Goal: Use online tool/utility: Utilize a website feature to perform a specific function

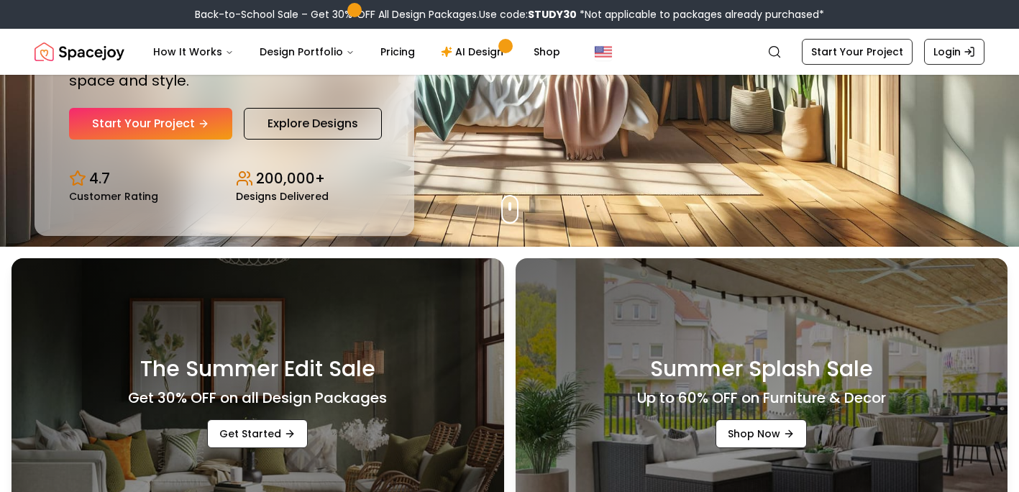
scroll to position [168, 0]
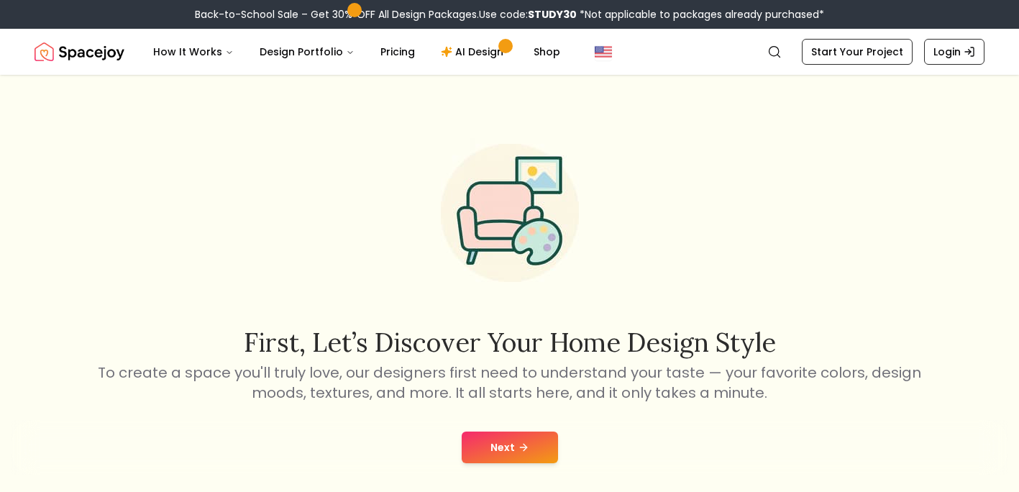
click at [496, 458] on button "Next" at bounding box center [510, 448] width 96 height 32
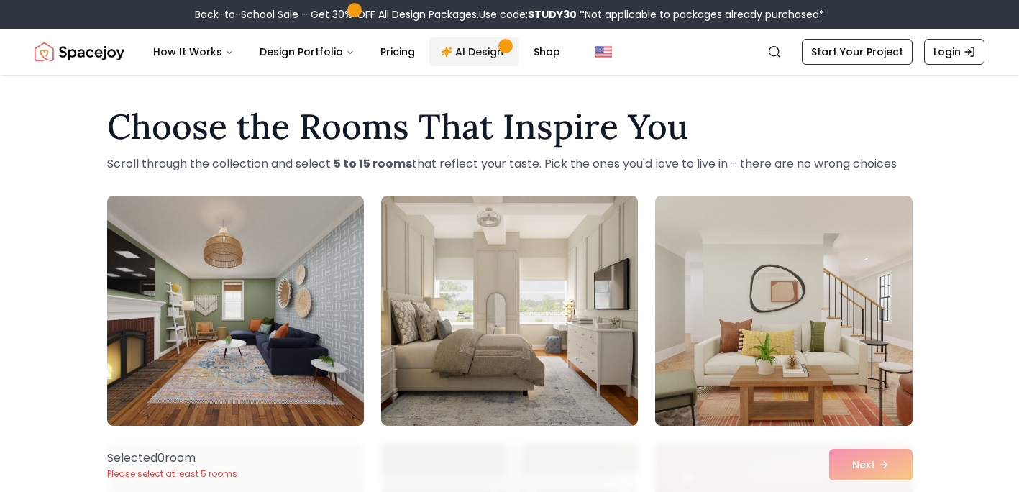
click at [471, 51] on link "AI Design" at bounding box center [474, 51] width 90 height 29
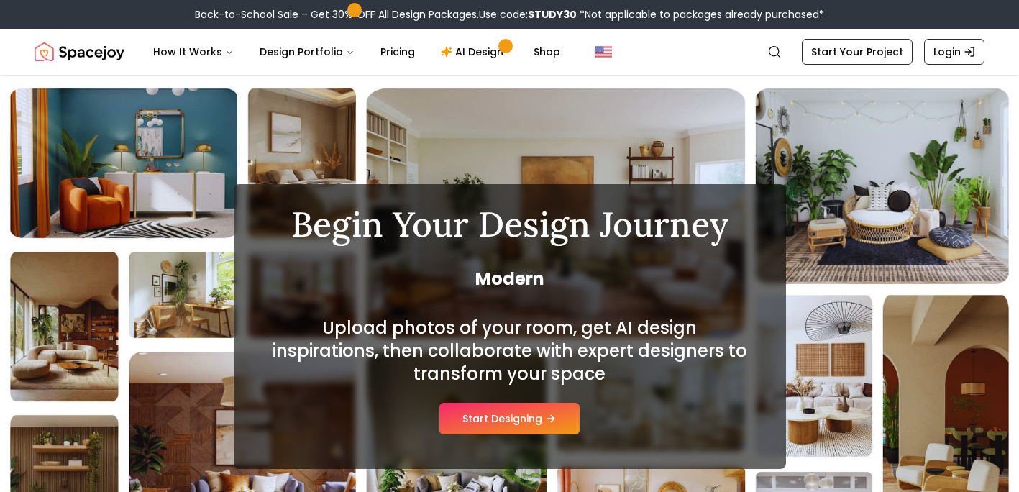
scroll to position [101, 0]
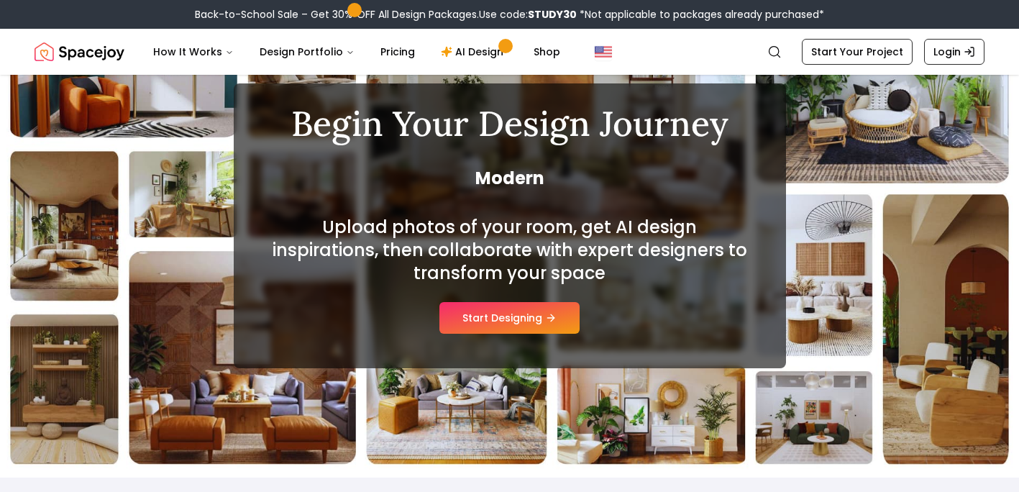
click at [497, 307] on button "Start Designing" at bounding box center [509, 318] width 140 height 32
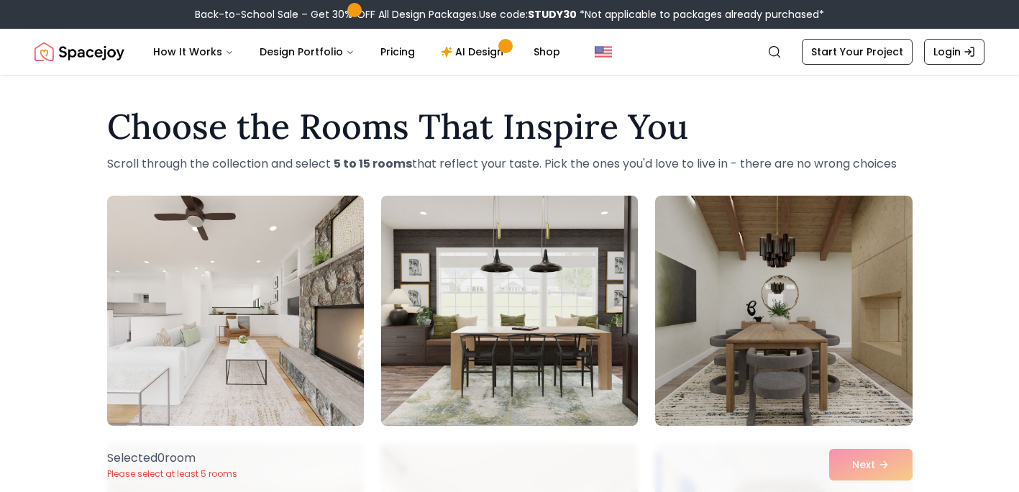
click at [525, 337] on img at bounding box center [510, 311] width 270 height 242
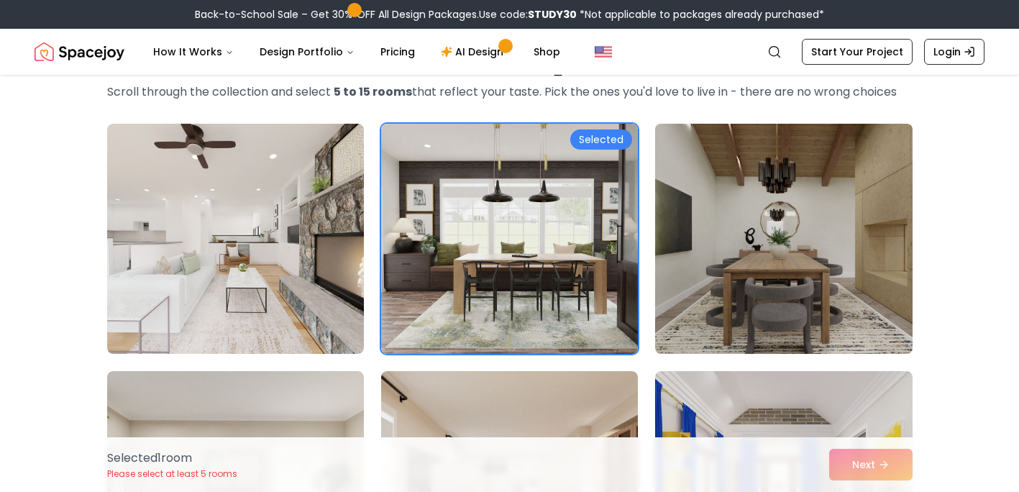
scroll to position [216, 0]
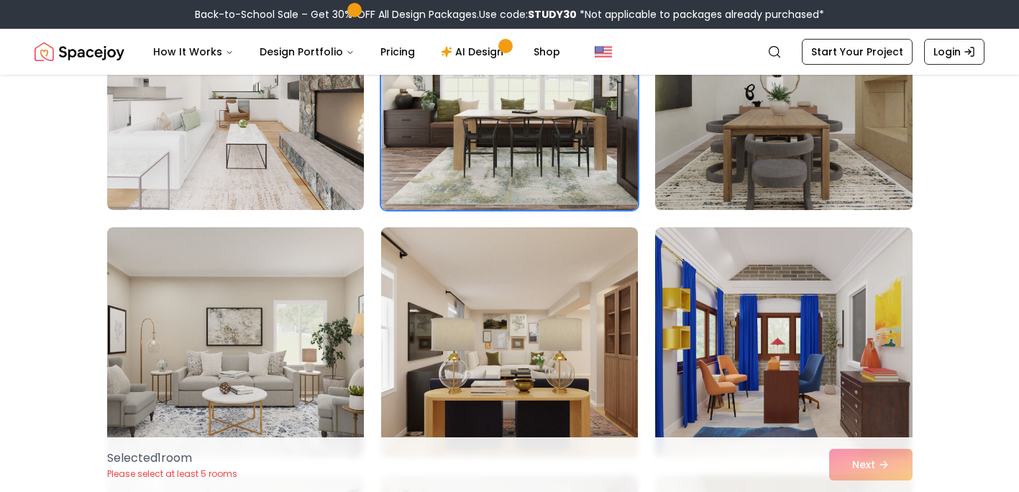
click at [757, 163] on img at bounding box center [784, 95] width 270 height 242
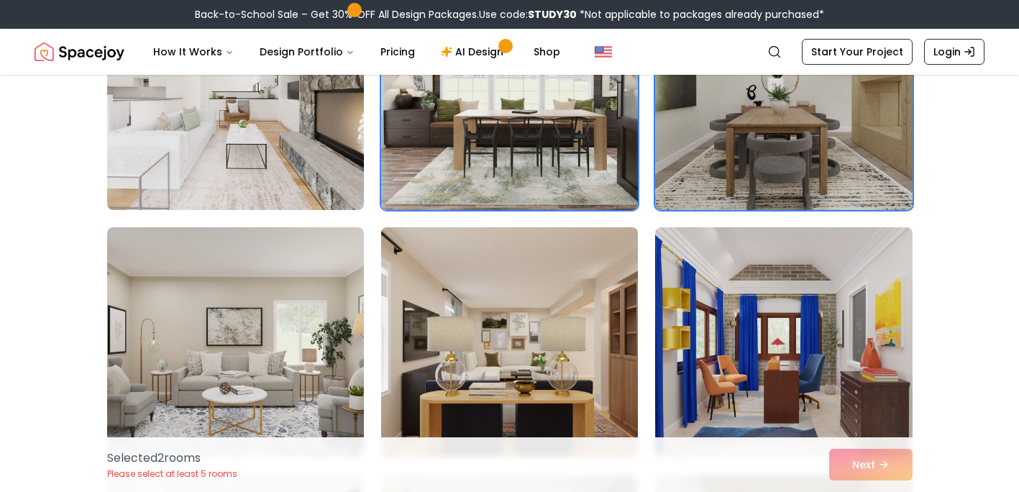
scroll to position [360, 0]
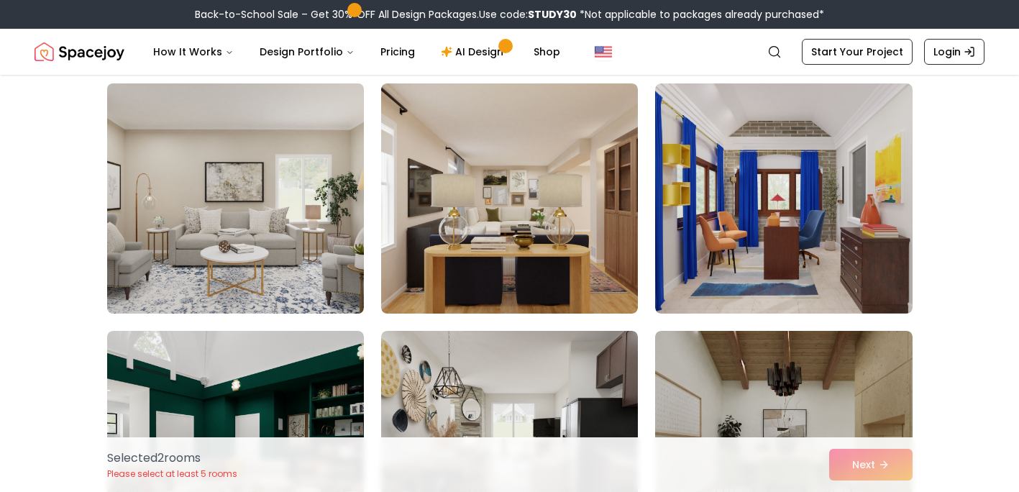
click at [320, 231] on img at bounding box center [236, 199] width 270 height 242
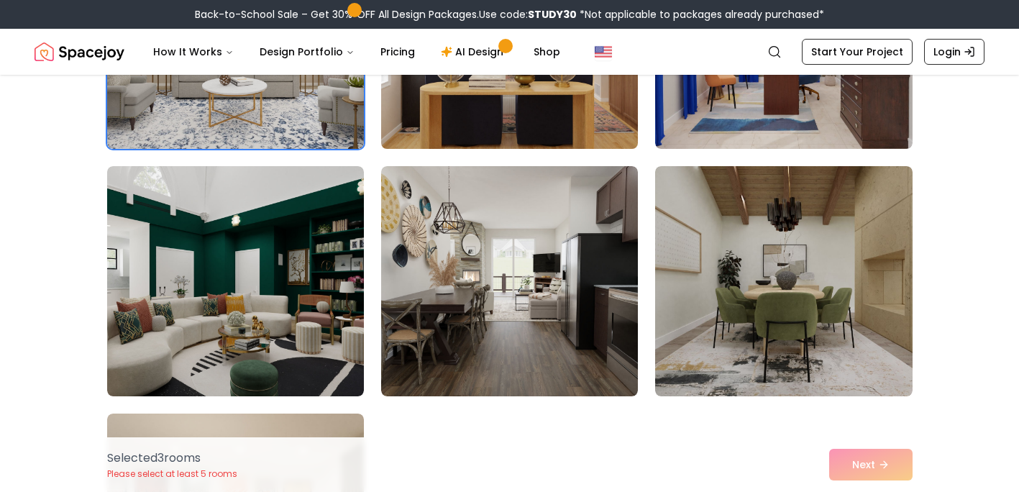
scroll to position [575, 0]
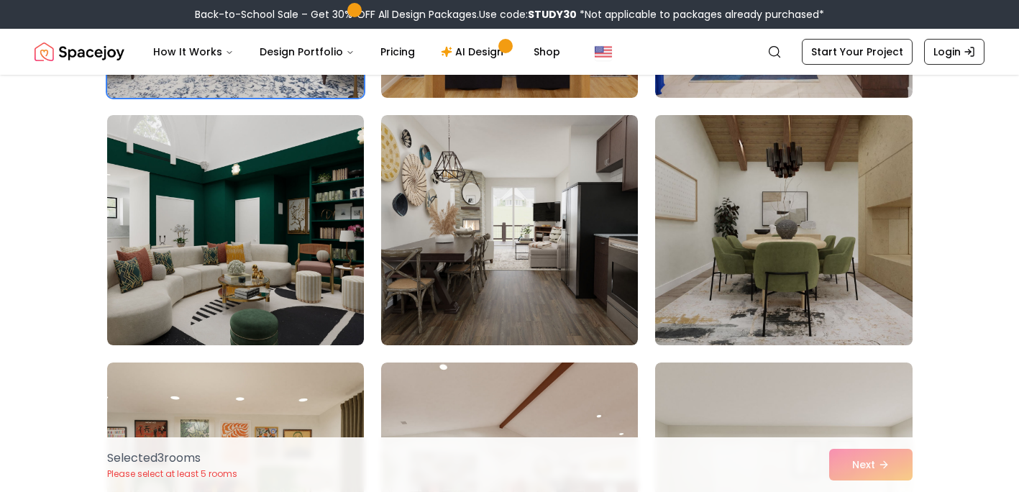
click at [727, 220] on img at bounding box center [784, 230] width 270 height 242
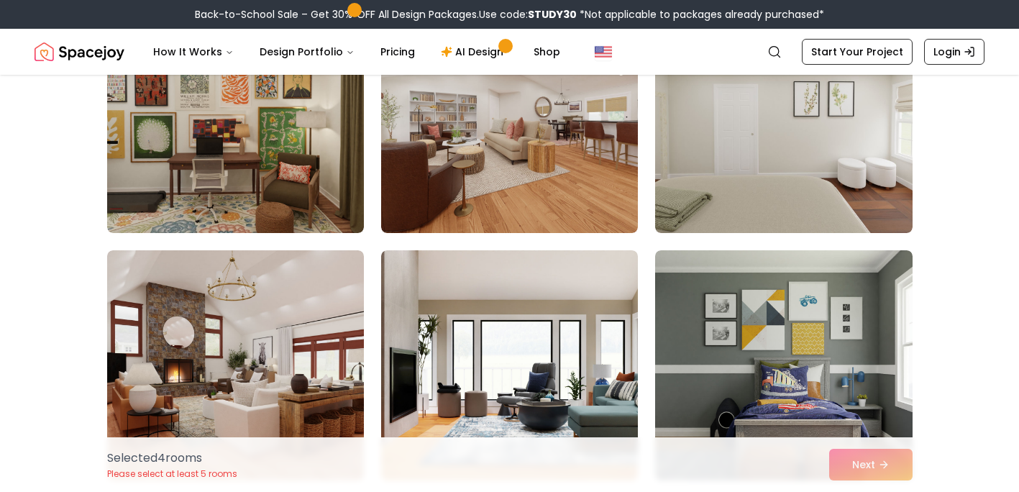
scroll to position [1007, 0]
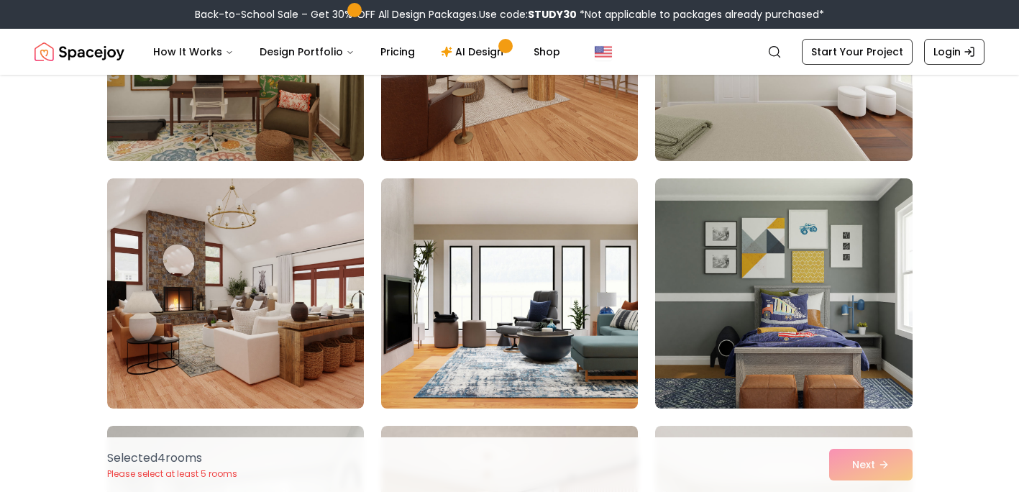
click at [535, 281] on img at bounding box center [510, 294] width 270 height 242
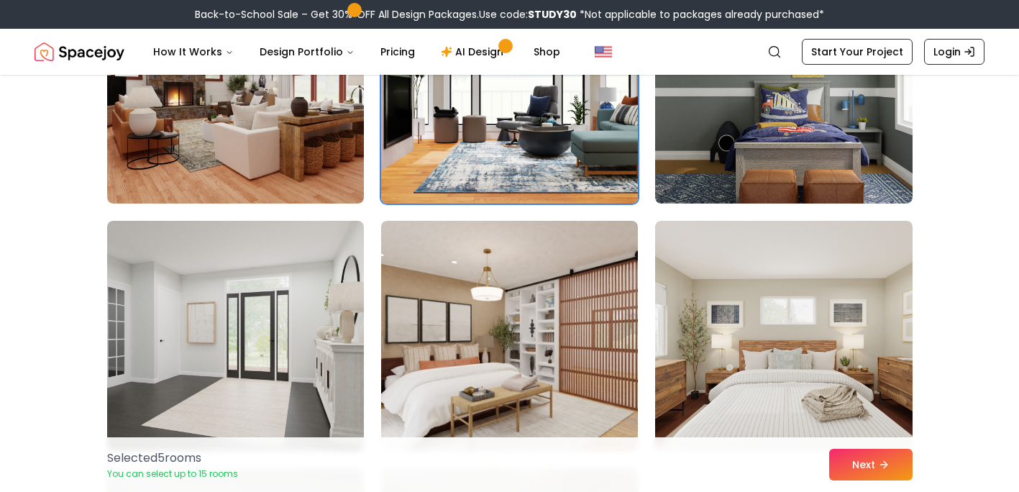
scroll to position [1367, 0]
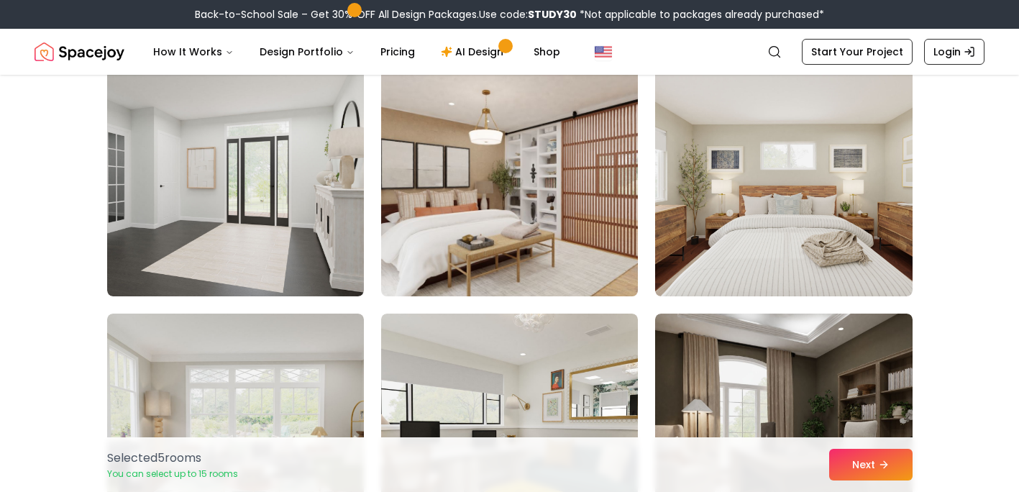
click at [497, 223] on img at bounding box center [510, 181] width 270 height 242
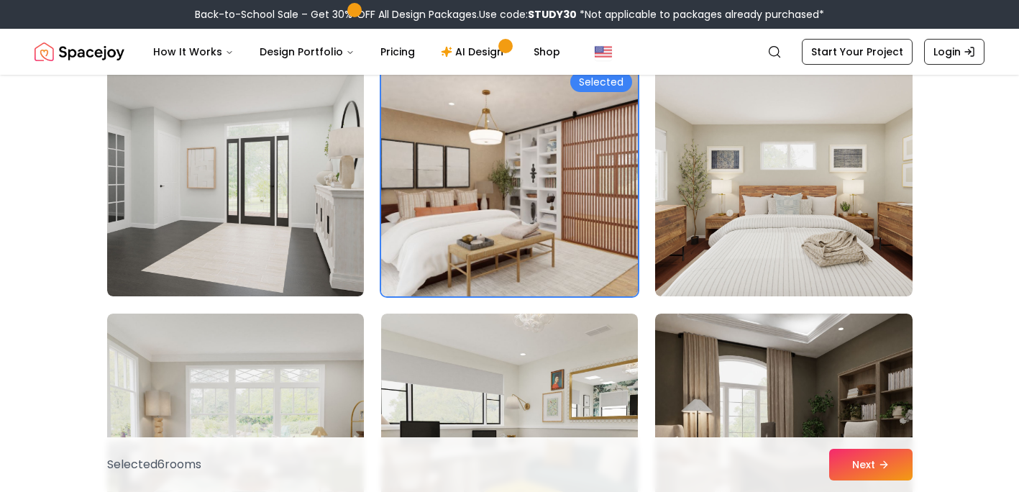
scroll to position [1582, 0]
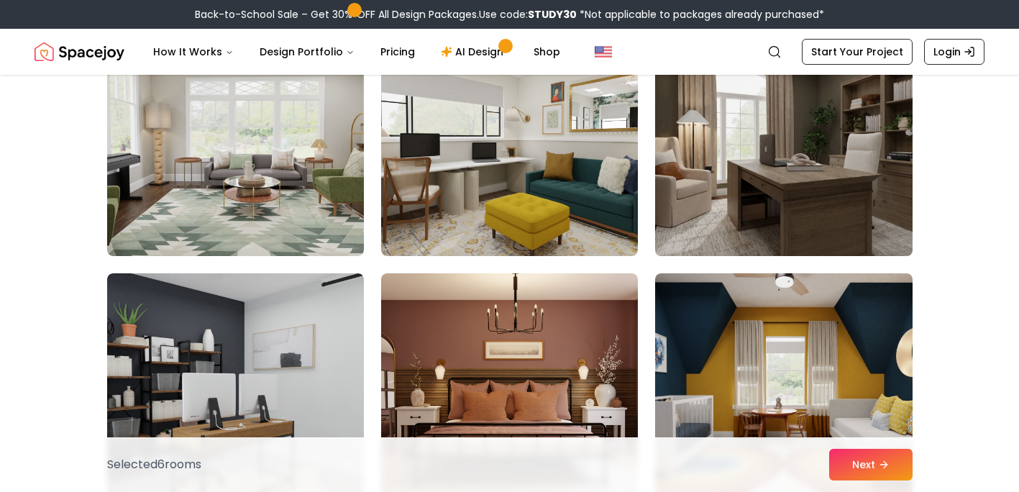
click at [770, 178] on img at bounding box center [784, 141] width 270 height 242
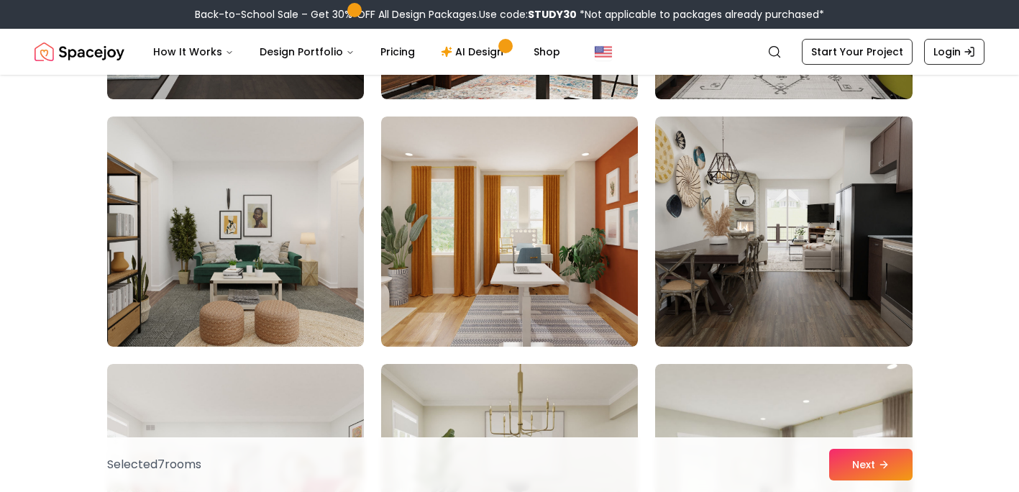
scroll to position [2589, 0]
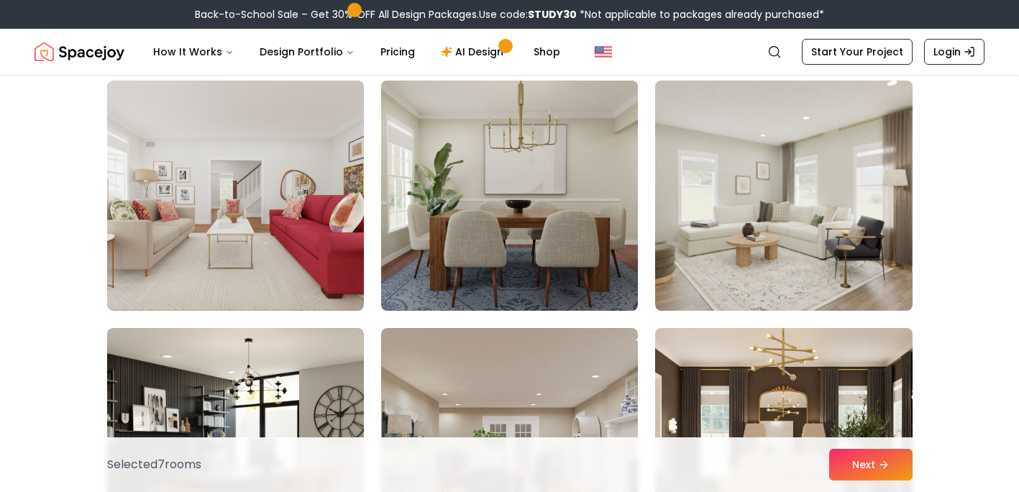
click at [491, 158] on img at bounding box center [510, 196] width 270 height 242
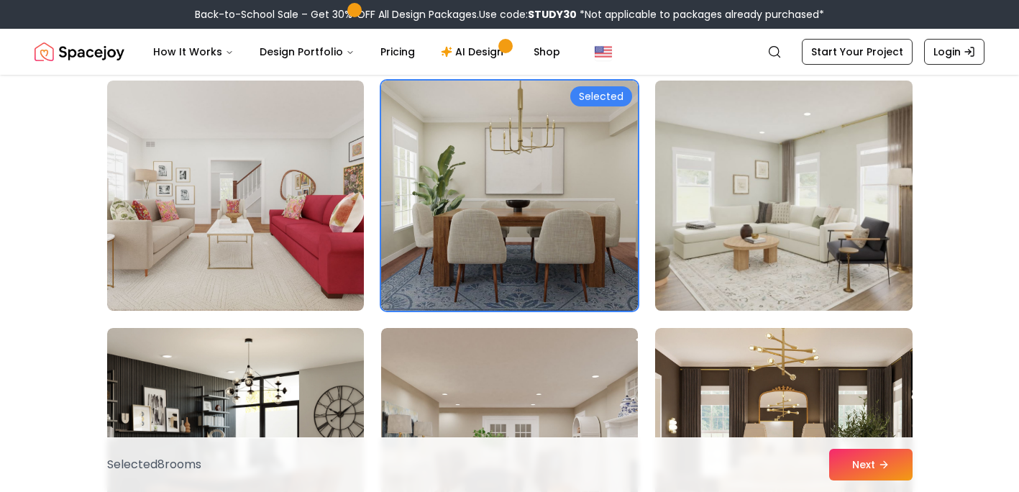
click at [766, 222] on img at bounding box center [784, 196] width 270 height 242
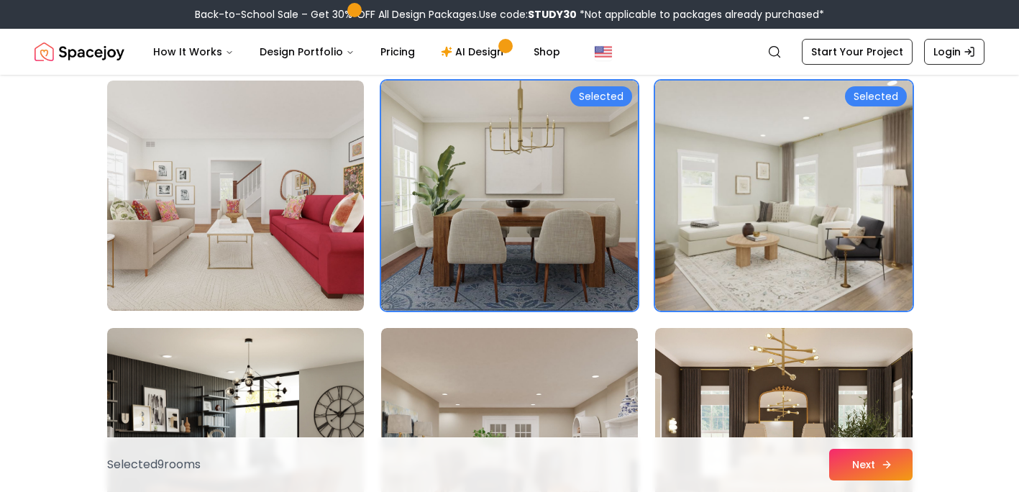
click at [871, 465] on button "Next" at bounding box center [870, 465] width 83 height 32
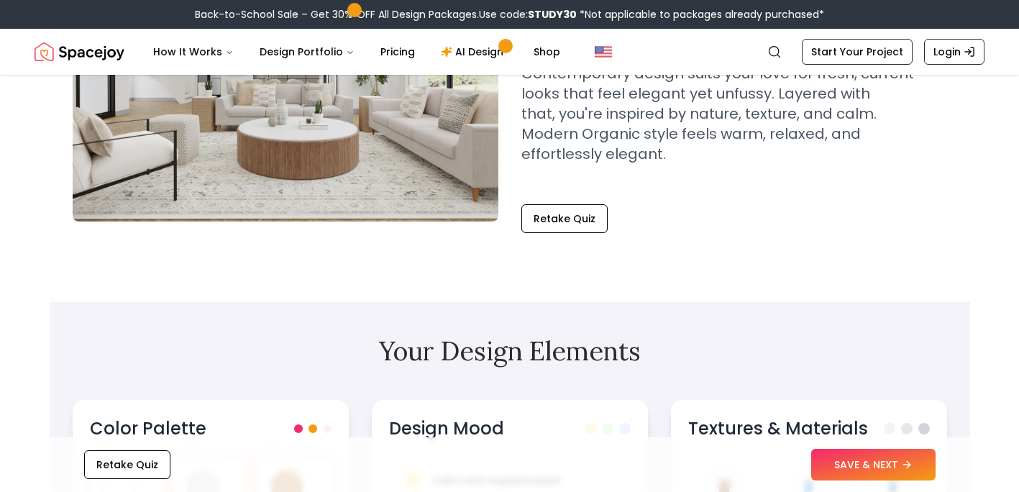
scroll to position [503, 0]
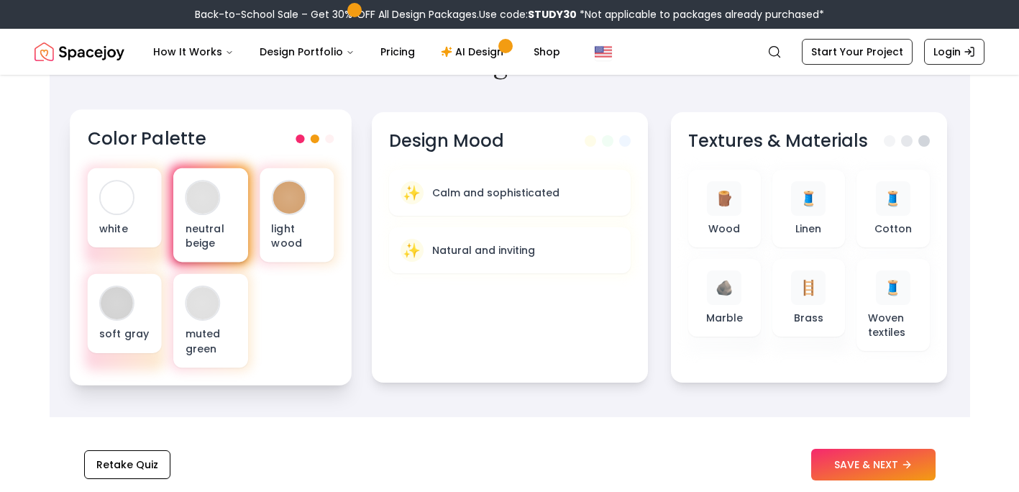
click at [208, 188] on div at bounding box center [202, 197] width 32 height 32
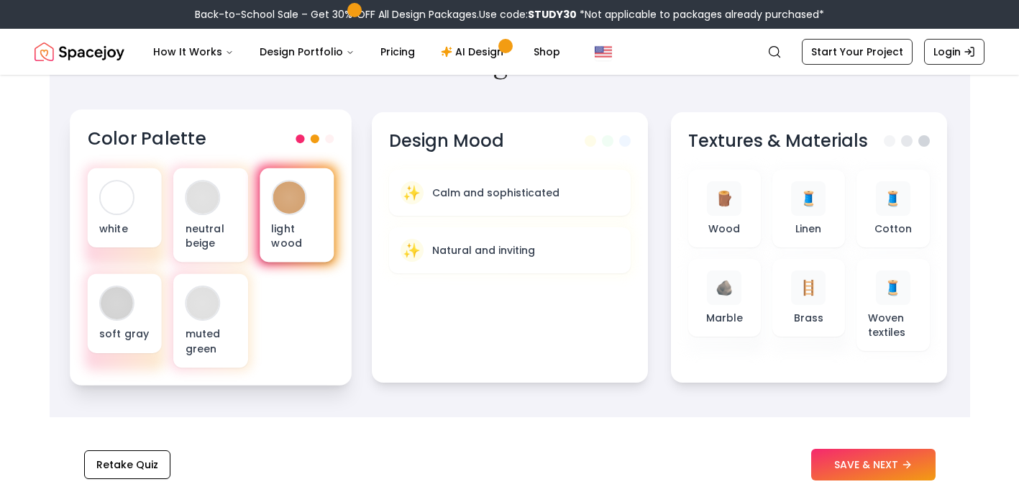
click at [285, 181] on div at bounding box center [289, 197] width 32 height 32
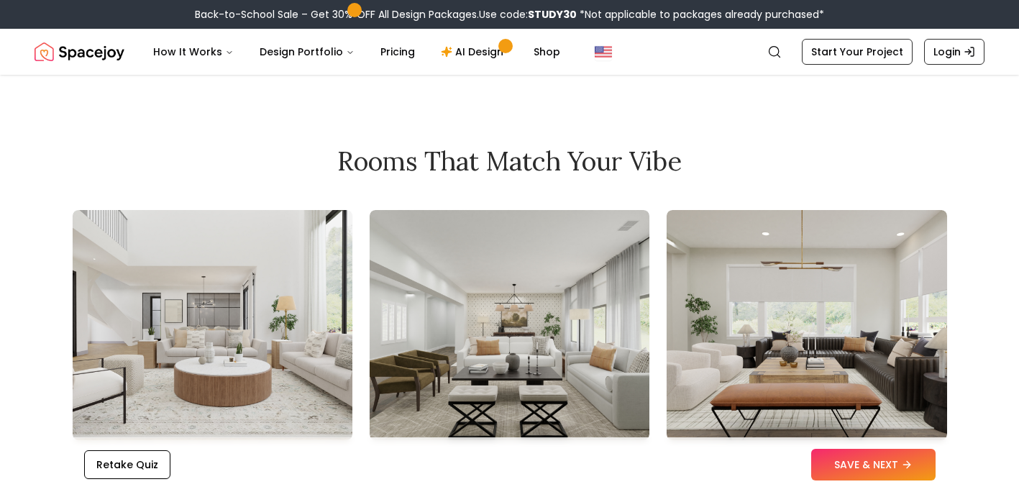
scroll to position [1654, 0]
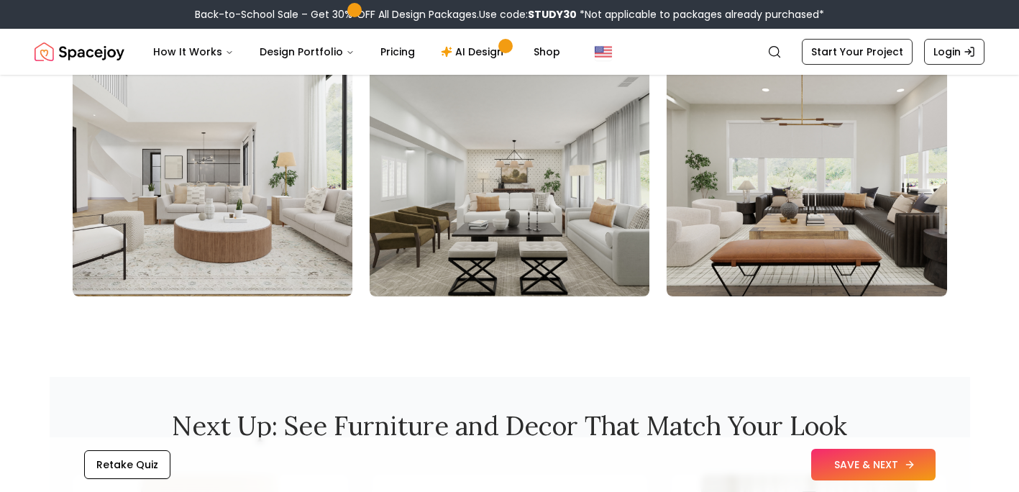
click at [852, 467] on button "SAVE & NEXT" at bounding box center [873, 465] width 124 height 32
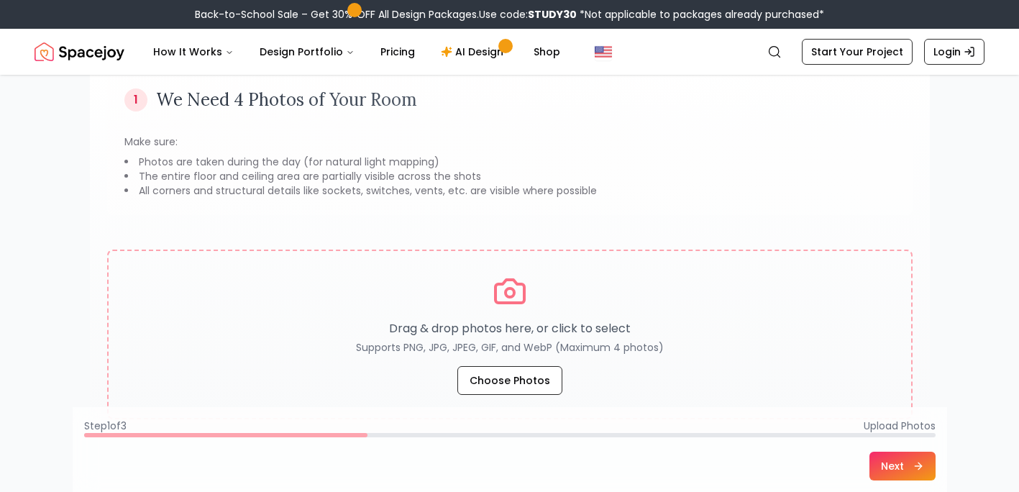
scroll to position [144, 0]
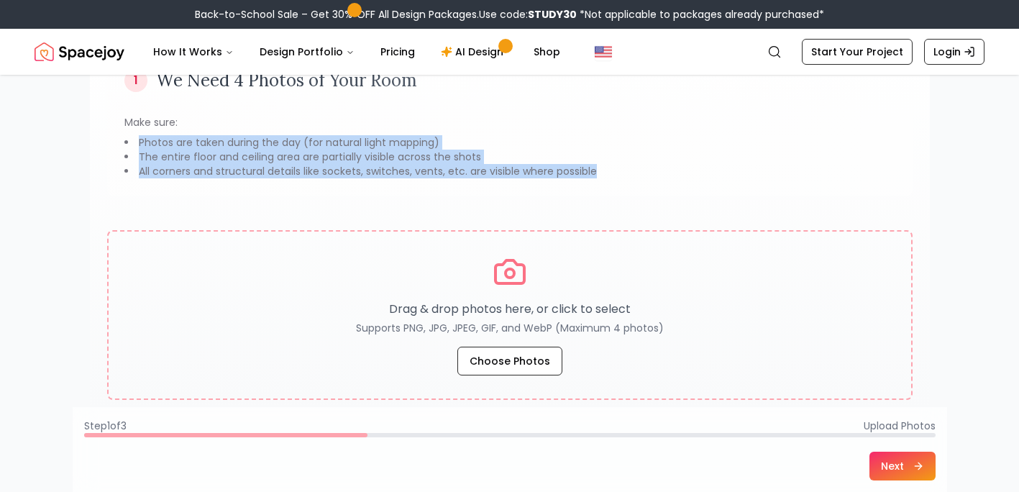
drag, startPoint x: 134, startPoint y: 144, endPoint x: 646, endPoint y: 172, distance: 512.9
click at [646, 172] on ul "Photos are taken during the day (for natural light mapping) The entire floor an…" at bounding box center [509, 156] width 771 height 43
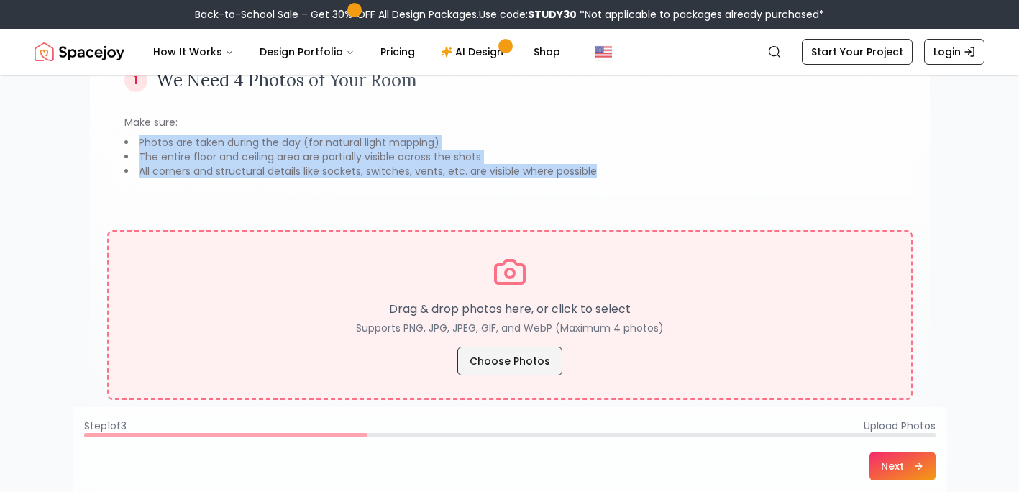
click at [525, 359] on button "Choose Photos" at bounding box center [509, 361] width 105 height 29
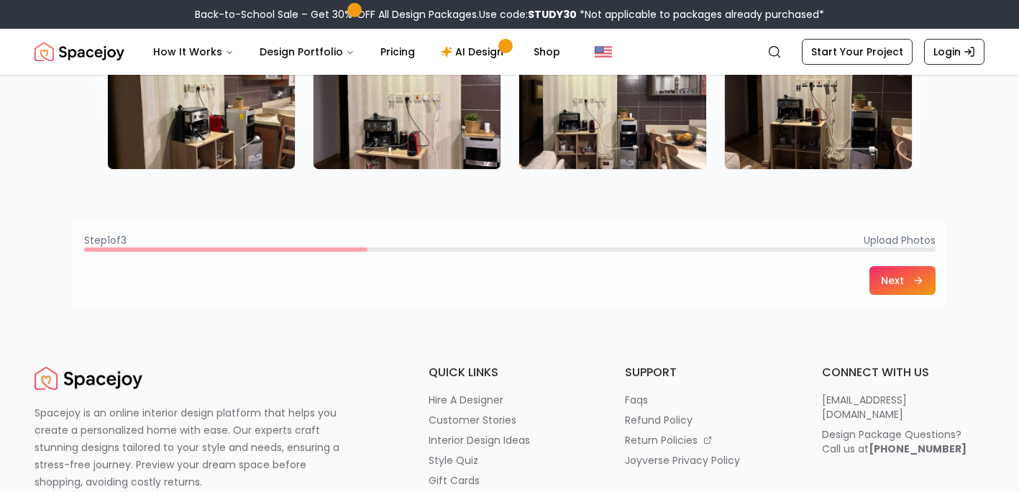
scroll to position [360, 0]
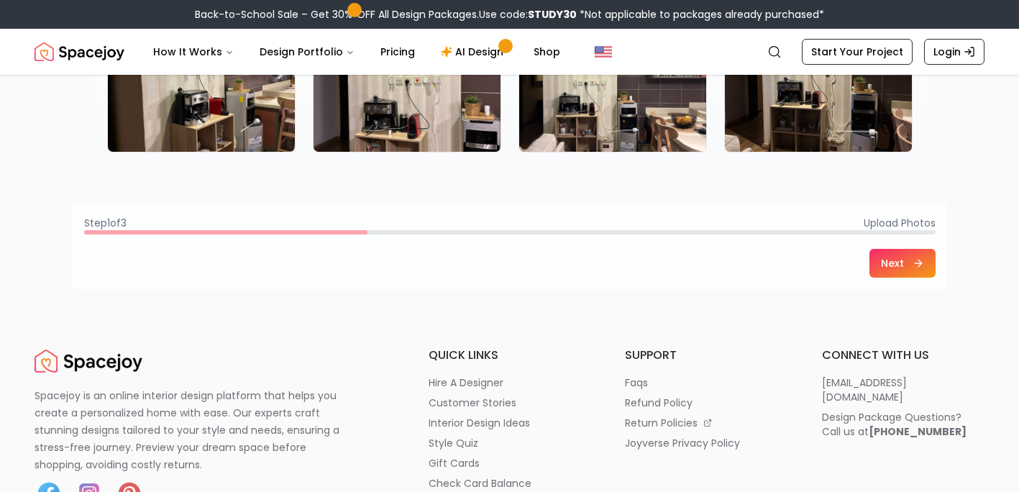
click at [899, 265] on button "Next" at bounding box center [903, 263] width 66 height 29
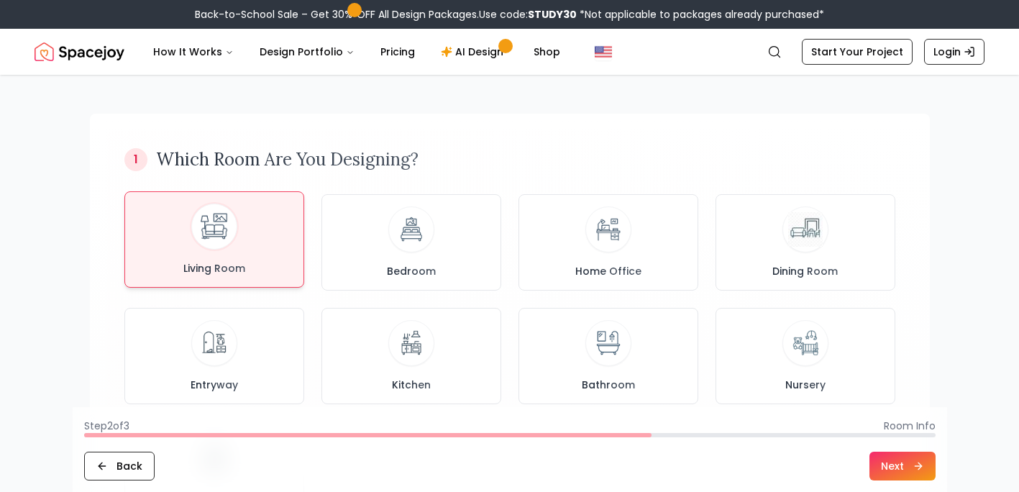
scroll to position [144, 0]
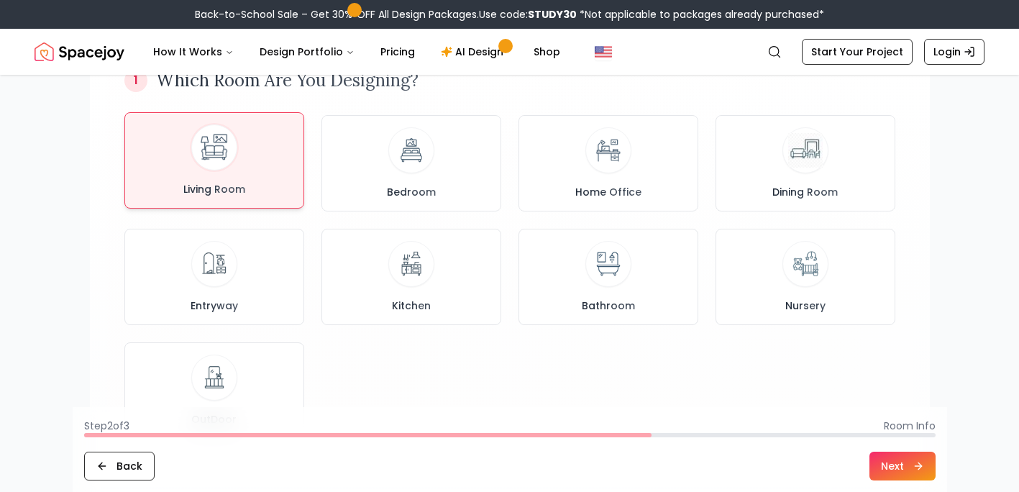
click at [257, 200] on button "Living Room" at bounding box center [214, 160] width 180 height 96
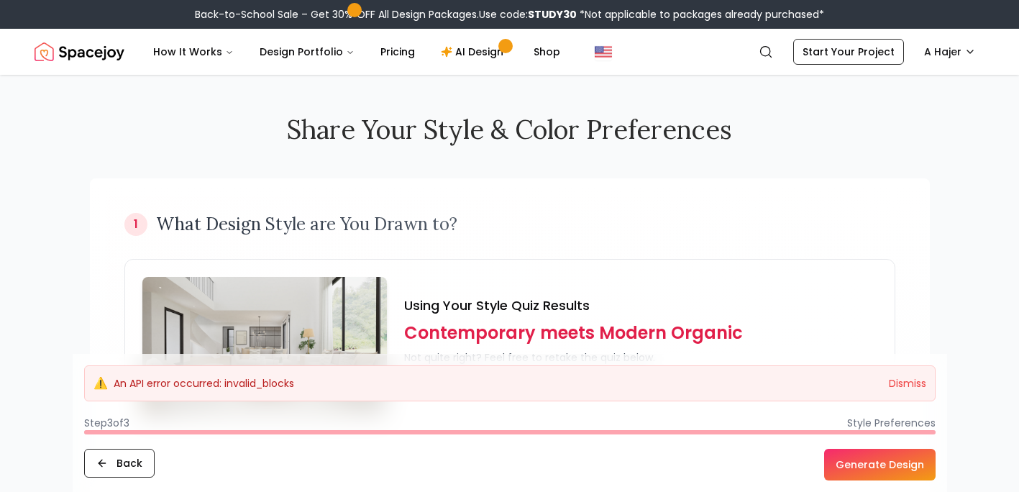
scroll to position [288, 0]
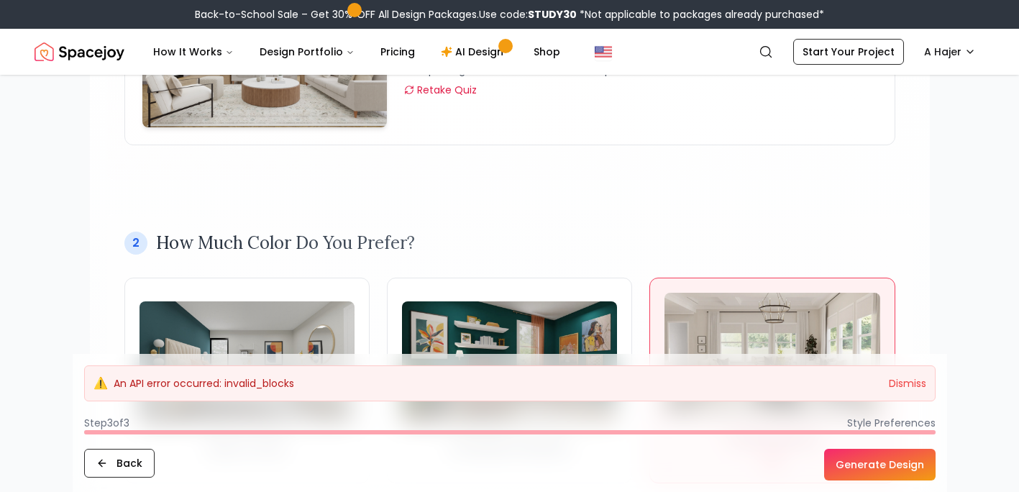
click at [873, 466] on button "Generate Design" at bounding box center [879, 465] width 111 height 32
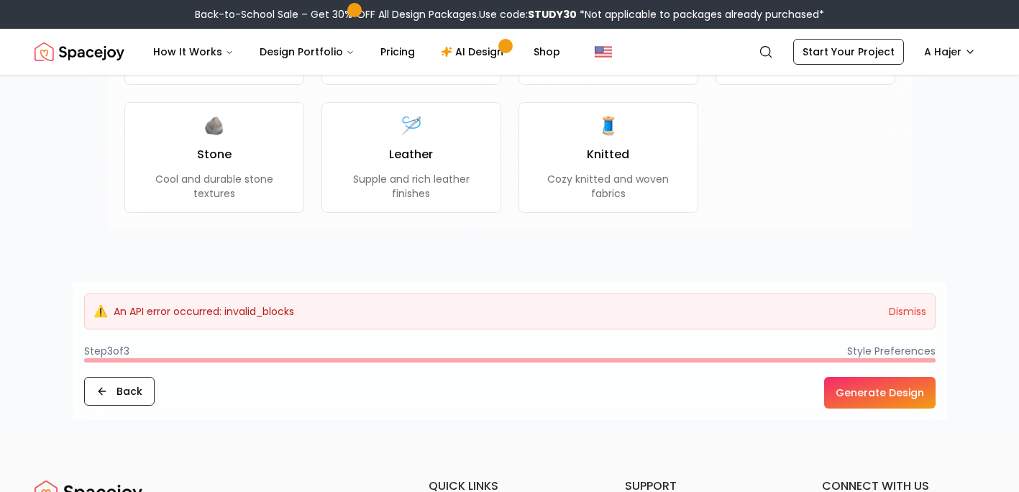
scroll to position [1449, 0]
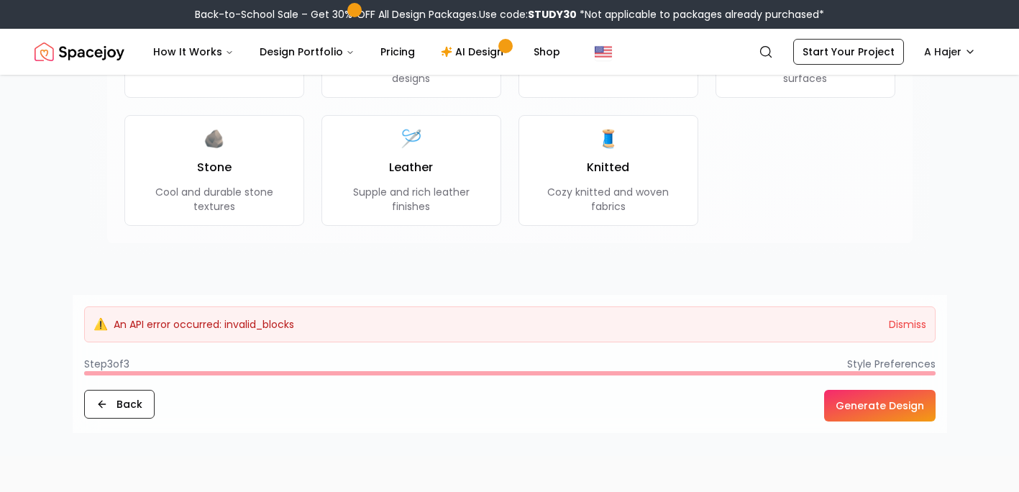
click at [883, 400] on button "Generate Design" at bounding box center [879, 406] width 111 height 32
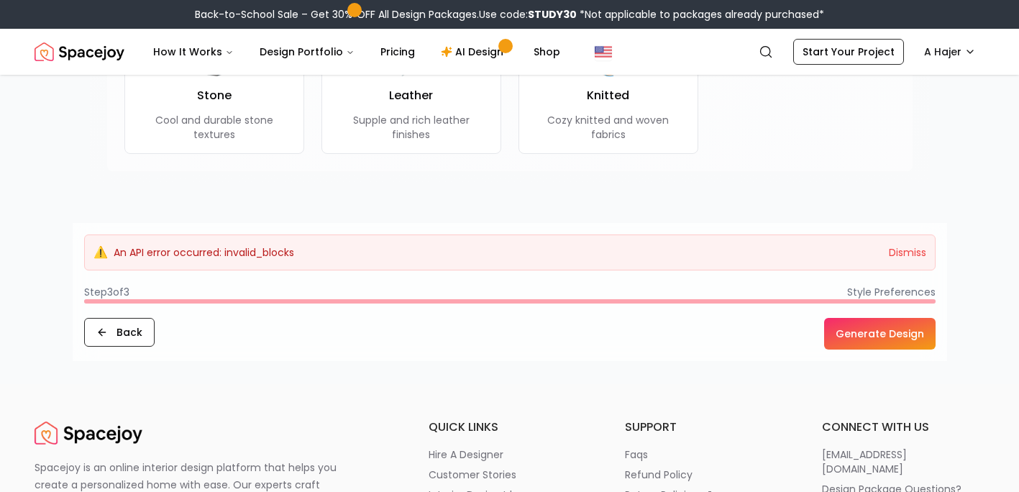
click at [914, 334] on button "Generate Design" at bounding box center [879, 334] width 111 height 32
